Goal: Task Accomplishment & Management: Manage account settings

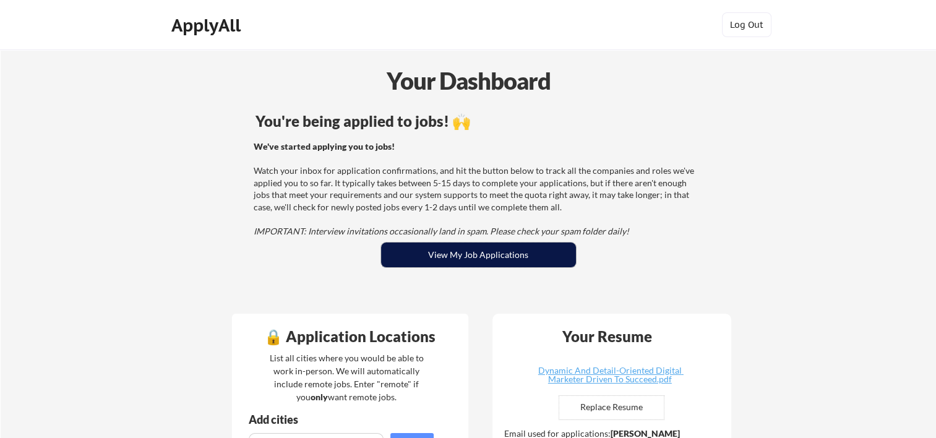
click at [482, 249] on button "View My Job Applications" at bounding box center [478, 255] width 195 height 25
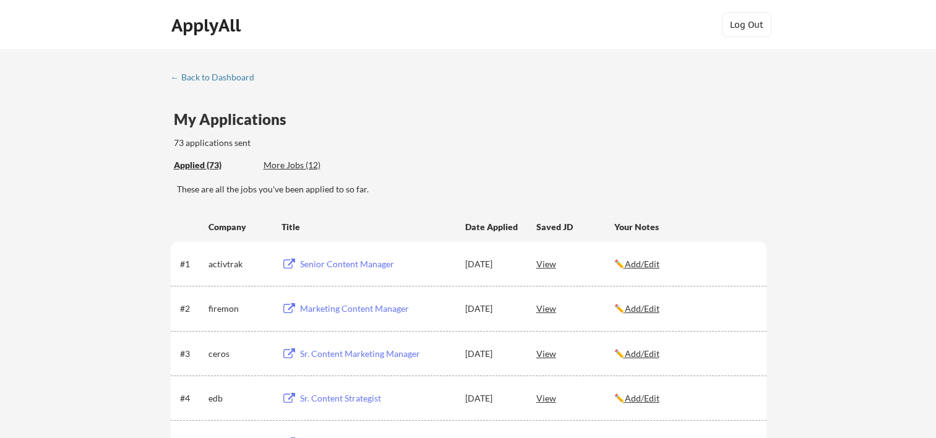
scroll to position [82, 0]
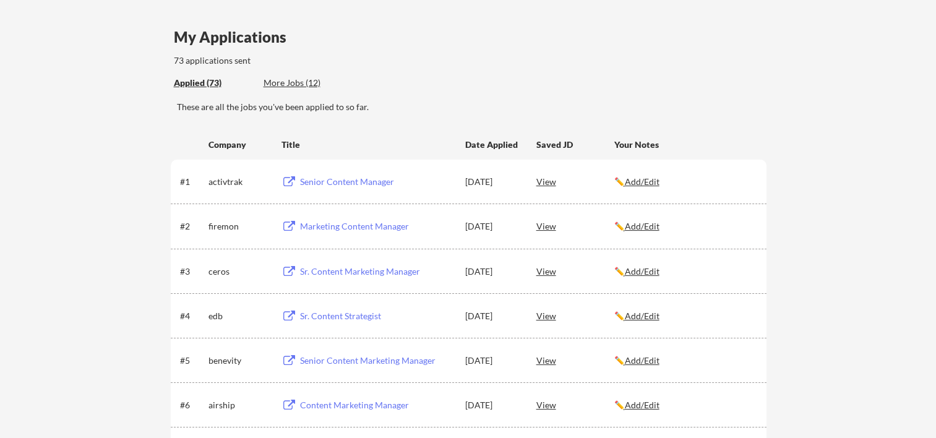
click at [332, 316] on div "Sr. Content Strategist" at bounding box center [377, 316] width 154 height 12
click at [406, 266] on div "Sr. Content Marketing Manager" at bounding box center [377, 272] width 154 height 12
click at [358, 223] on div "Marketing Content Manager" at bounding box center [377, 226] width 154 height 12
click at [364, 177] on div "Senior Content Manager" at bounding box center [377, 182] width 154 height 12
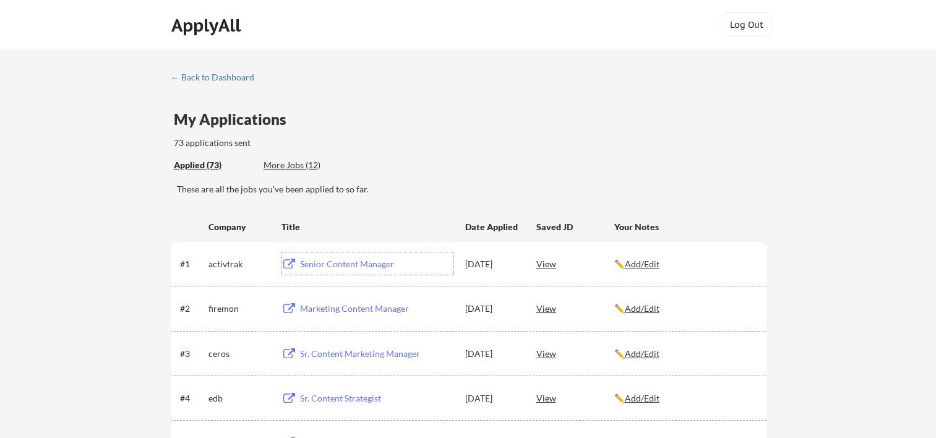
scroll to position [0, 0]
